Goal: Information Seeking & Learning: Find specific page/section

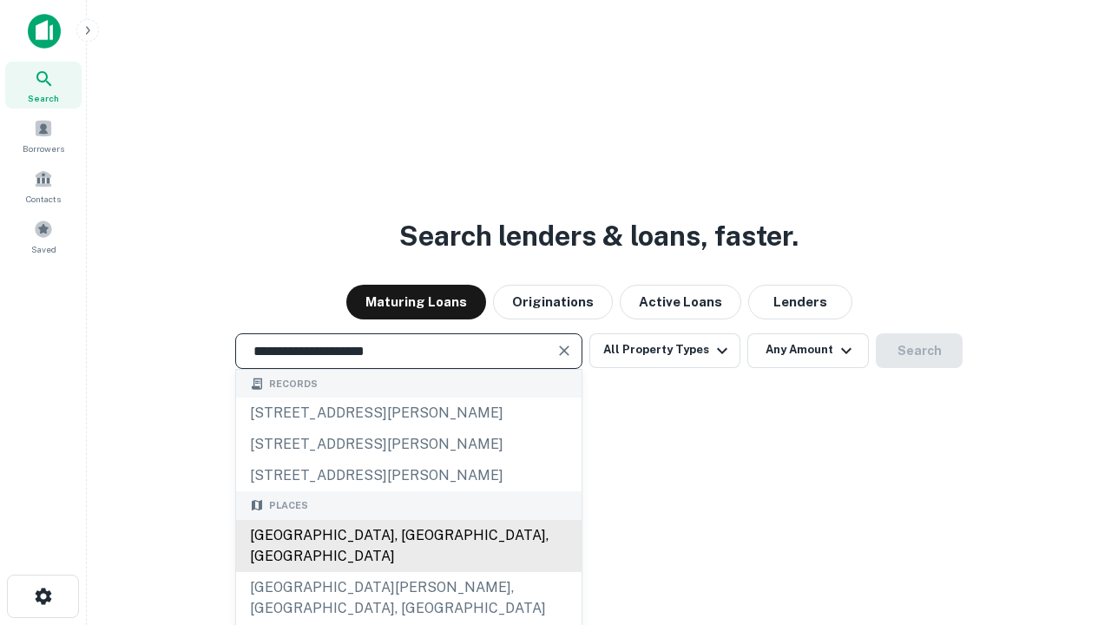
click at [408, 572] on div "[GEOGRAPHIC_DATA], [GEOGRAPHIC_DATA], [GEOGRAPHIC_DATA]" at bounding box center [409, 546] width 346 height 52
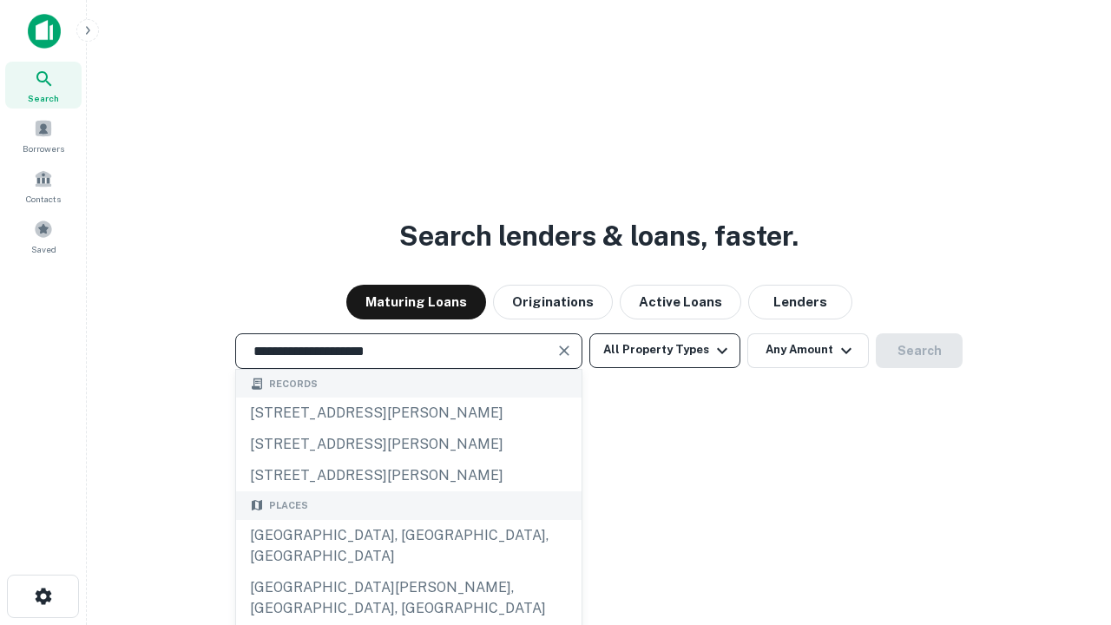
click at [665, 350] on button "All Property Types" at bounding box center [665, 350] width 151 height 35
type input "**********"
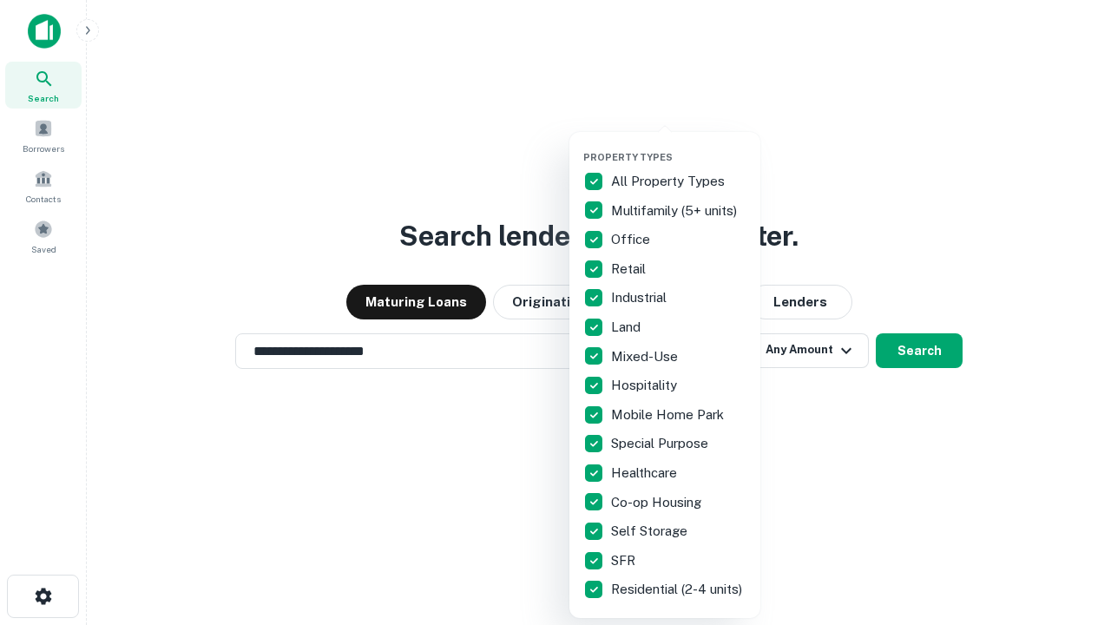
click at [679, 146] on button "button" at bounding box center [678, 146] width 191 height 1
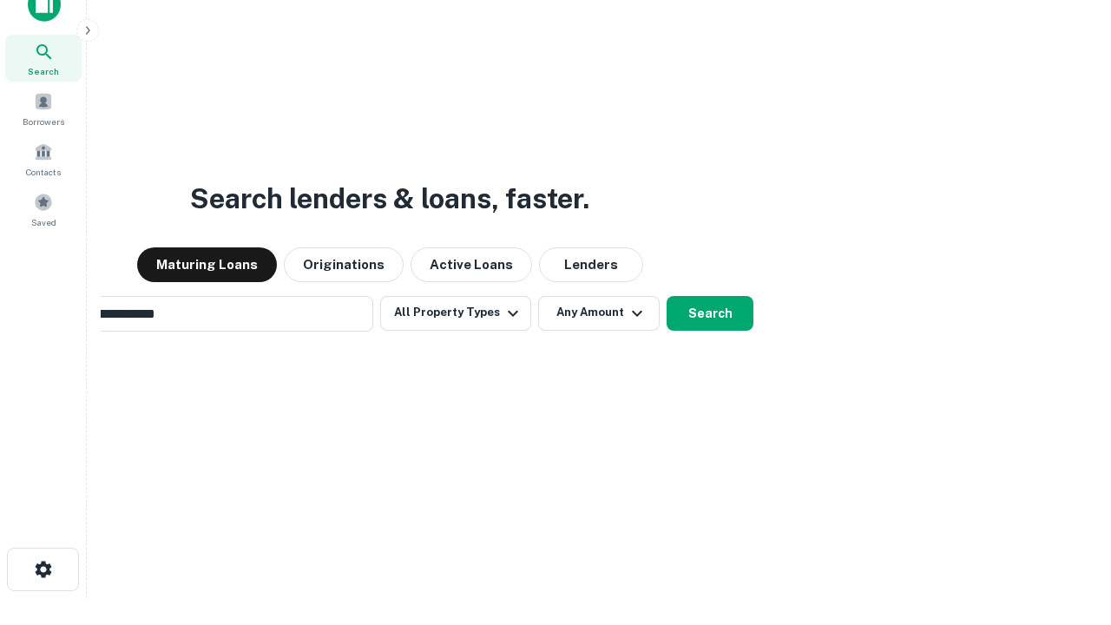
scroll to position [28, 0]
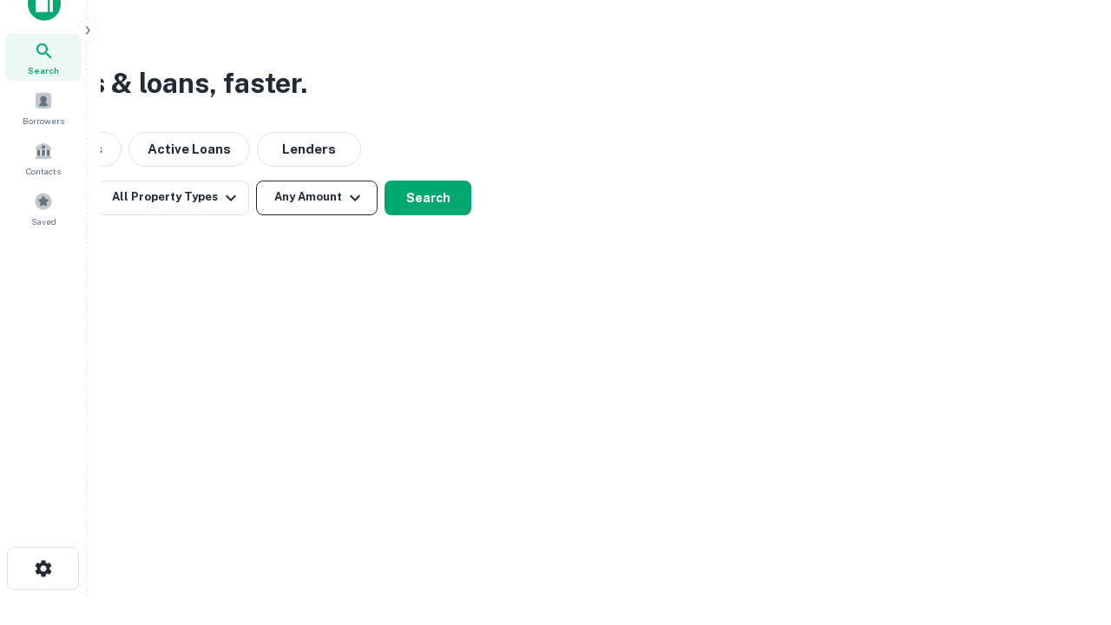
click at [317, 197] on button "Any Amount" at bounding box center [317, 198] width 122 height 35
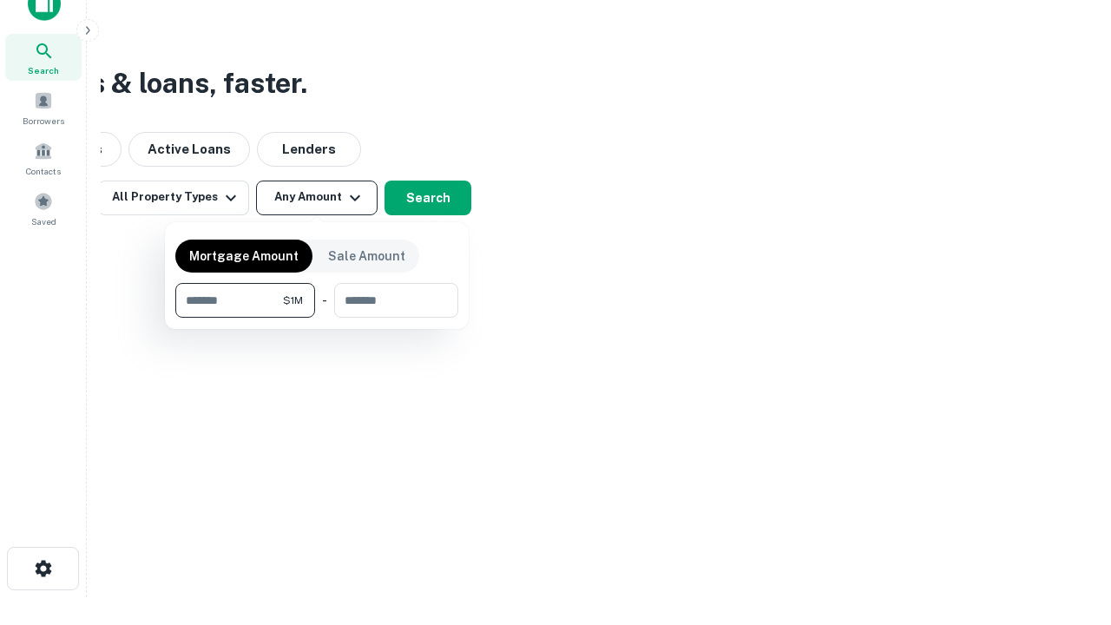
type input "*******"
click at [317, 318] on button "button" at bounding box center [316, 318] width 283 height 1
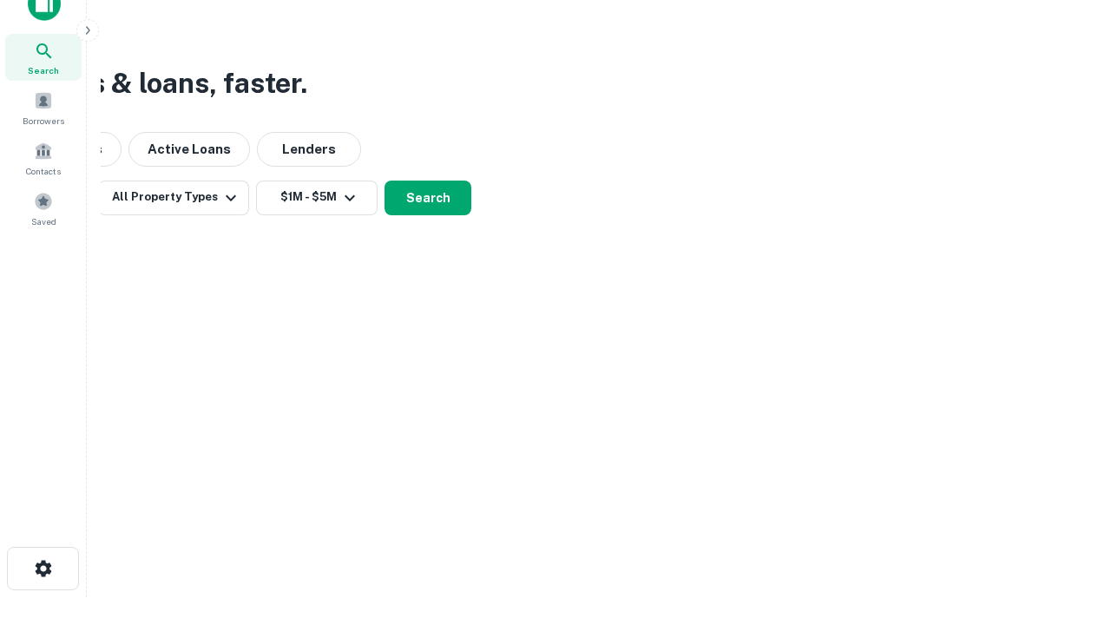
scroll to position [27, 0]
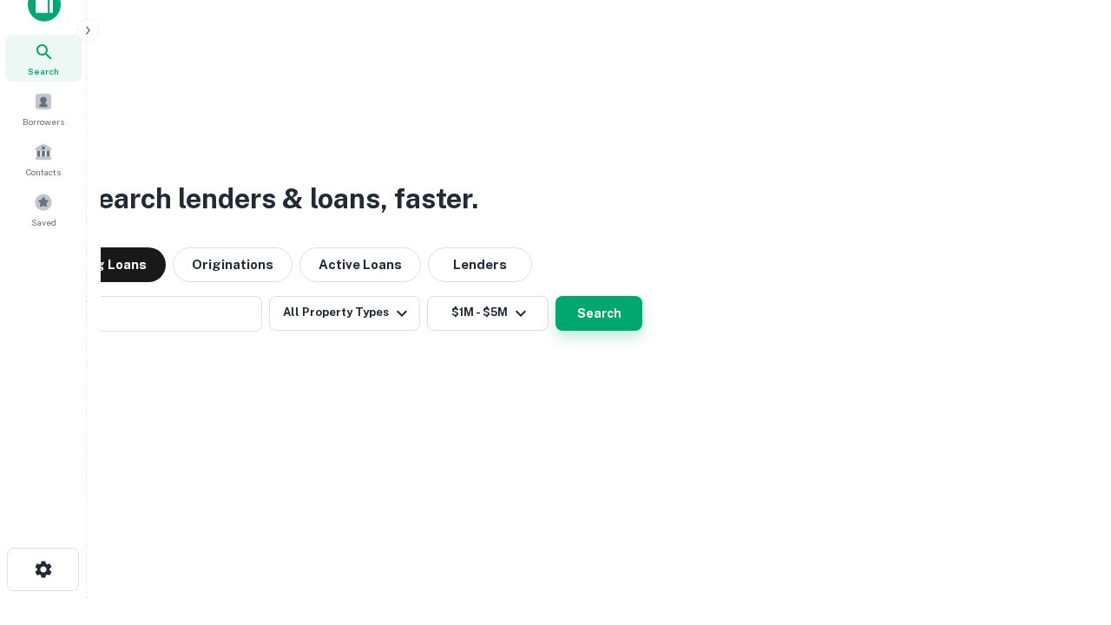
click at [556, 296] on button "Search" at bounding box center [599, 313] width 87 height 35
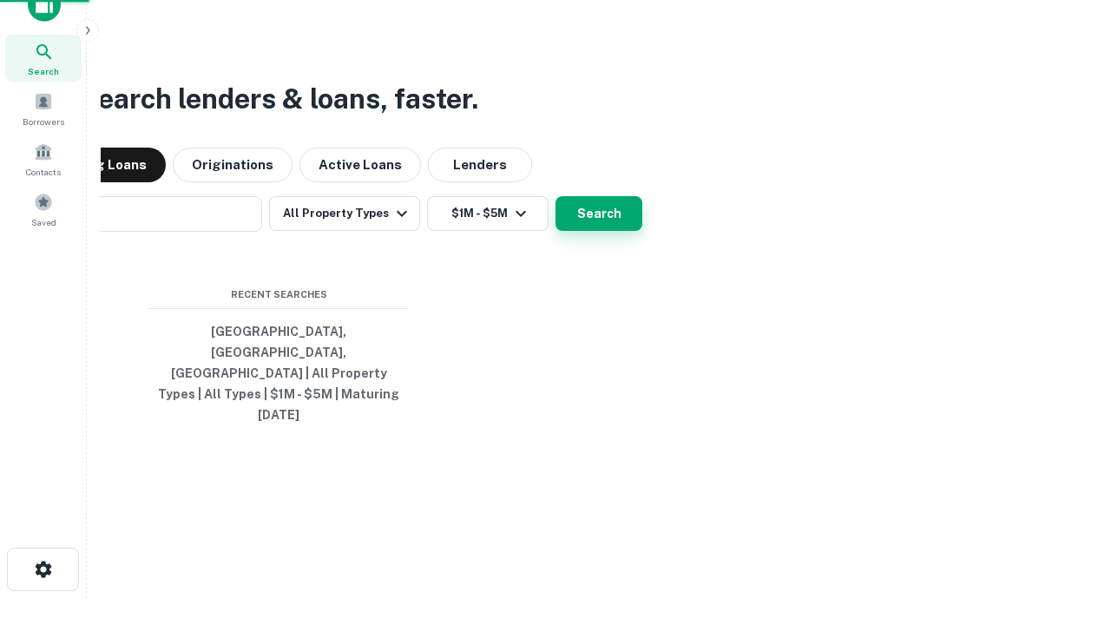
scroll to position [28, 0]
